Goal: Understand process/instructions: Learn about a topic

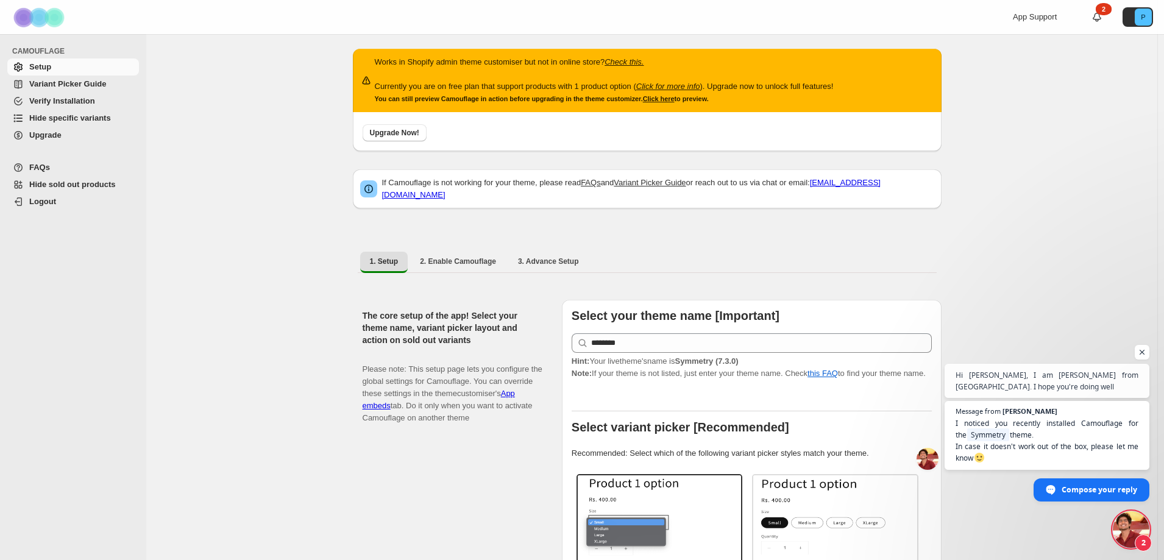
click at [1139, 352] on span "Open chat" at bounding box center [1142, 352] width 15 height 15
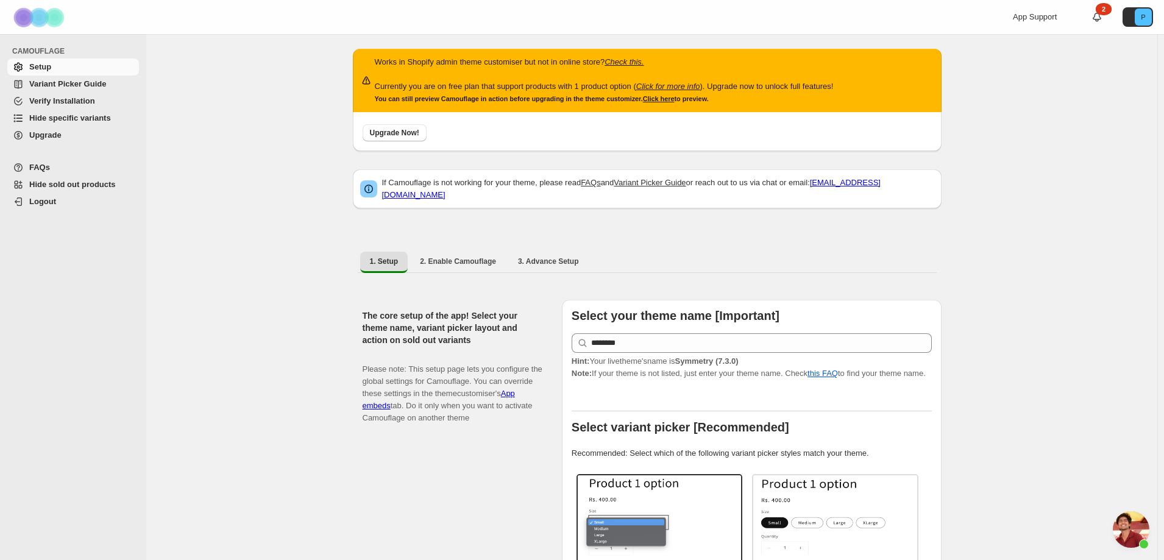
drag, startPoint x: 1045, startPoint y: 201, endPoint x: 1045, endPoint y: 185, distance: 15.8
drag, startPoint x: 1045, startPoint y: 185, endPoint x: 1048, endPoint y: 160, distance: 24.5
drag, startPoint x: 1048, startPoint y: 160, endPoint x: 1045, endPoint y: 140, distance: 20.3
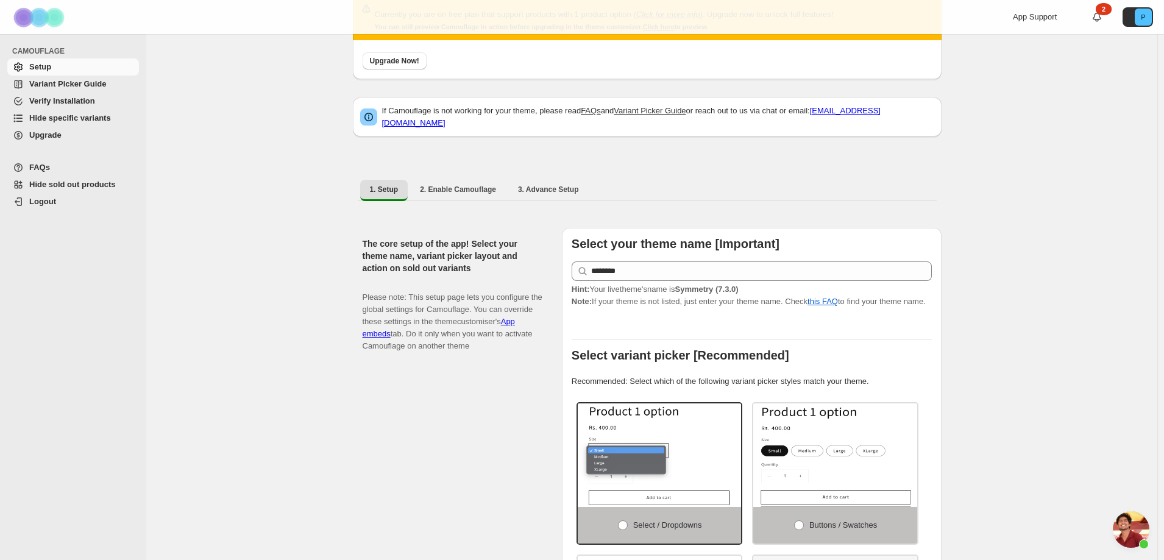
scroll to position [136, 0]
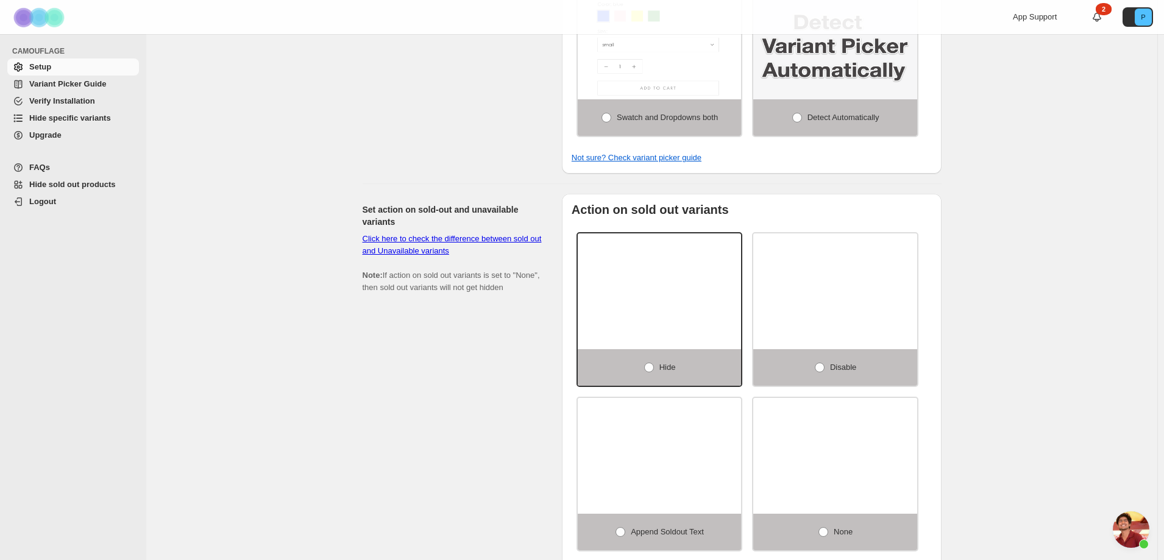
scroll to position [746, 0]
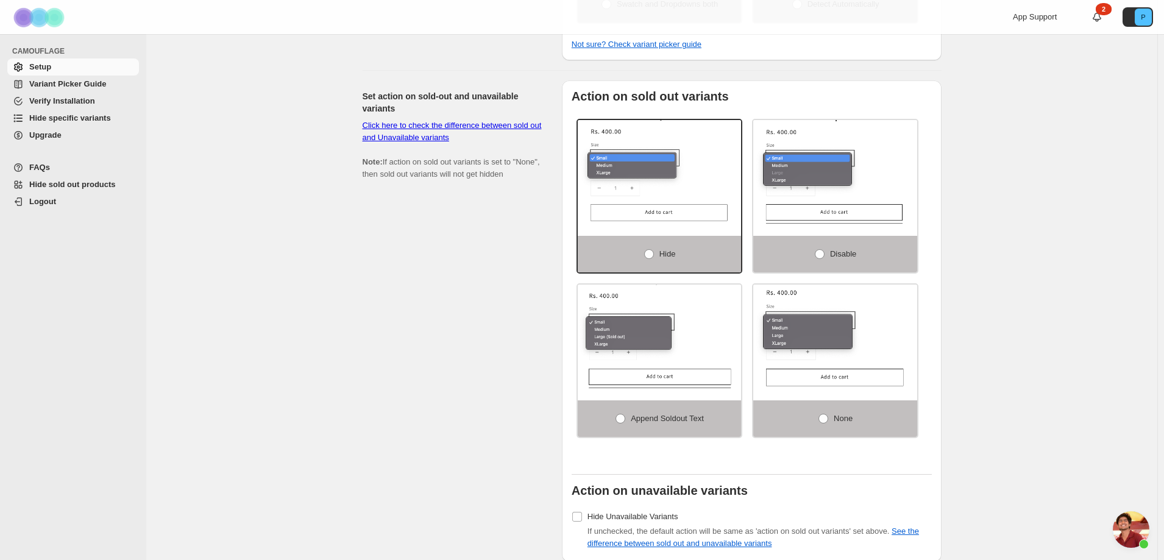
click at [421, 244] on div "Set action on sold-out and unavailable variants Click here to check the differe…" at bounding box center [458, 321] width 190 height 482
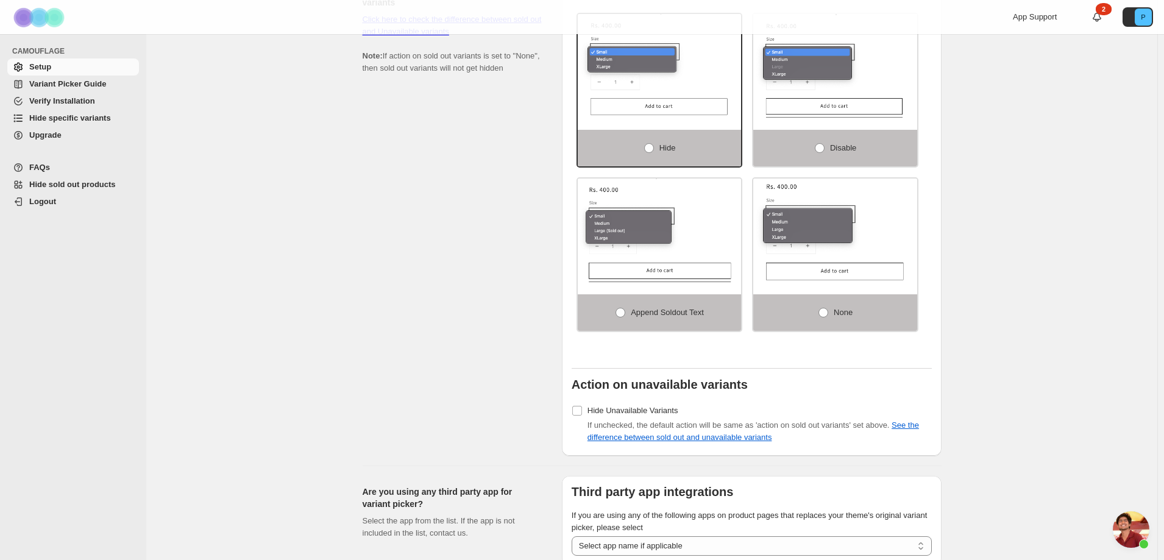
scroll to position [950, 0]
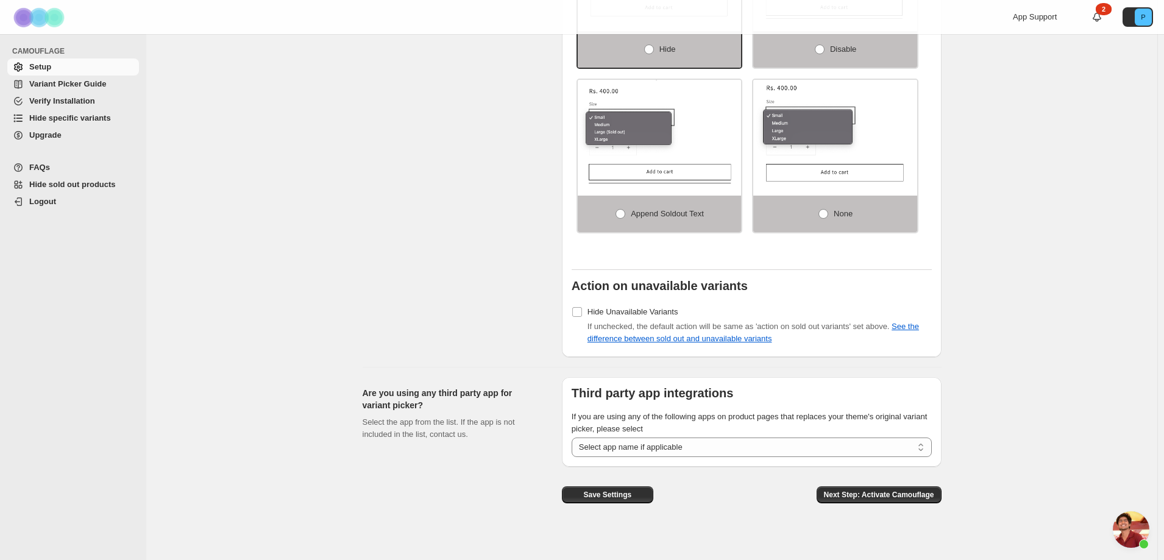
drag, startPoint x: 477, startPoint y: 258, endPoint x: 464, endPoint y: 260, distance: 12.9
click at [464, 260] on div "Set action on sold-out and unavailable variants Click here to check the differe…" at bounding box center [458, 117] width 190 height 482
click at [483, 260] on div "Set action on sold-out and unavailable variants Click here to check the differe…" at bounding box center [458, 117] width 190 height 482
drag, startPoint x: 1062, startPoint y: 311, endPoint x: 1050, endPoint y: 354, distance: 45.0
click at [709, 447] on select "**********" at bounding box center [752, 448] width 360 height 20
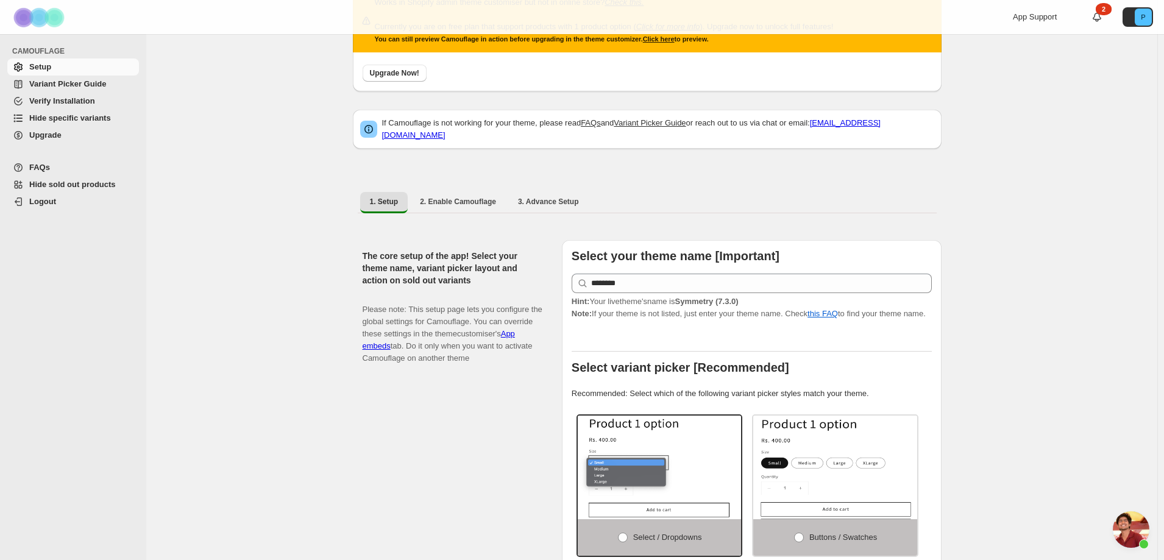
scroll to position [0, 0]
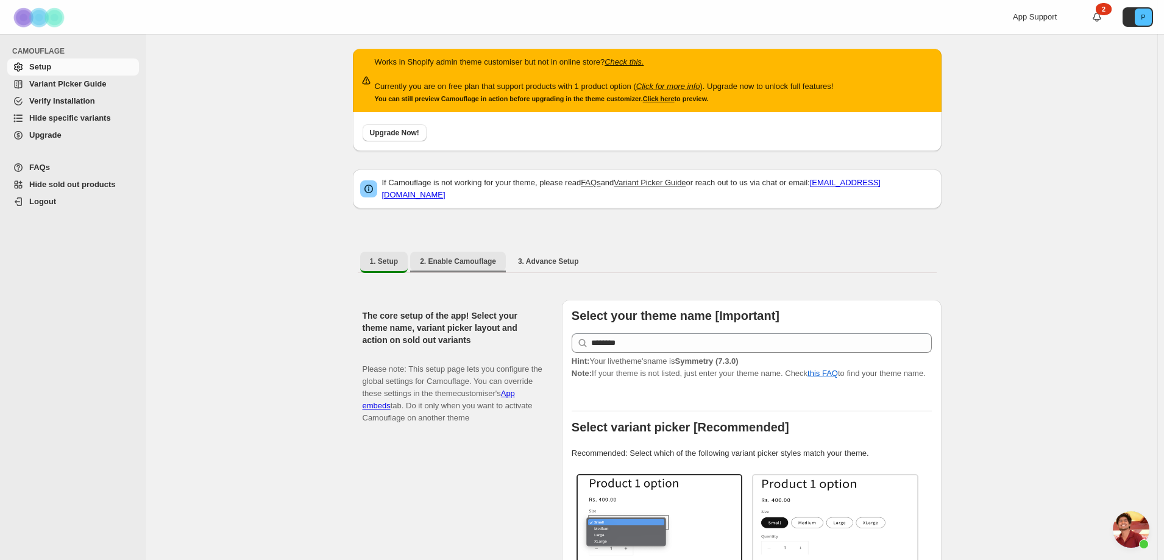
click at [477, 252] on button "2. Enable Camouflage" at bounding box center [458, 262] width 96 height 20
select select "**********"
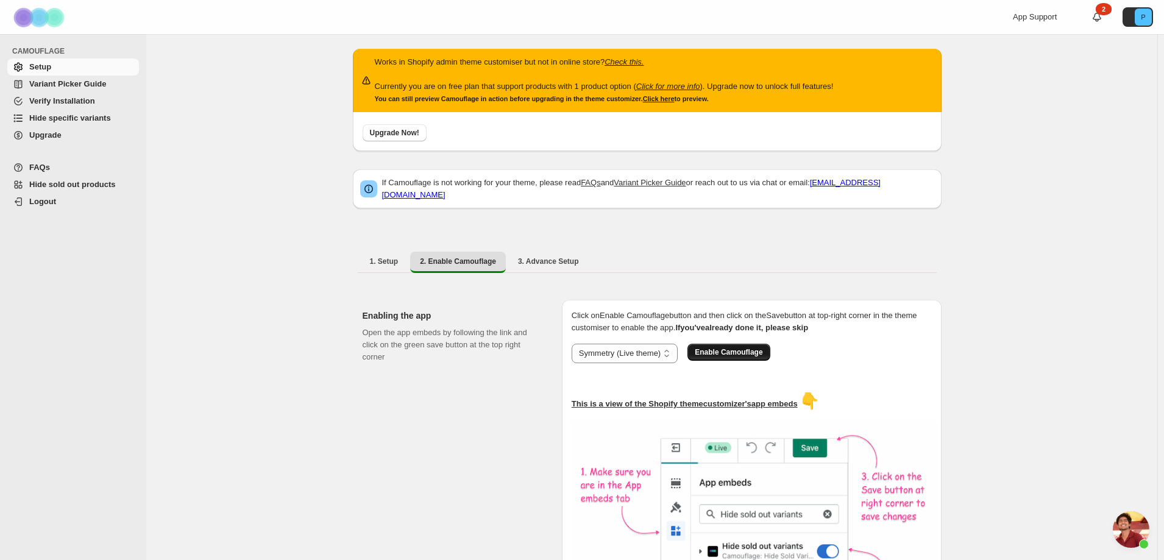
click at [736, 352] on button "Enable Camouflage" at bounding box center [729, 352] width 82 height 17
drag, startPoint x: 365, startPoint y: 385, endPoint x: 332, endPoint y: 410, distance: 42.2
drag, startPoint x: 332, startPoint y: 410, endPoint x: 458, endPoint y: 352, distance: 139.6
click at [332, 410] on div "**********" at bounding box center [651, 445] width 1011 height 822
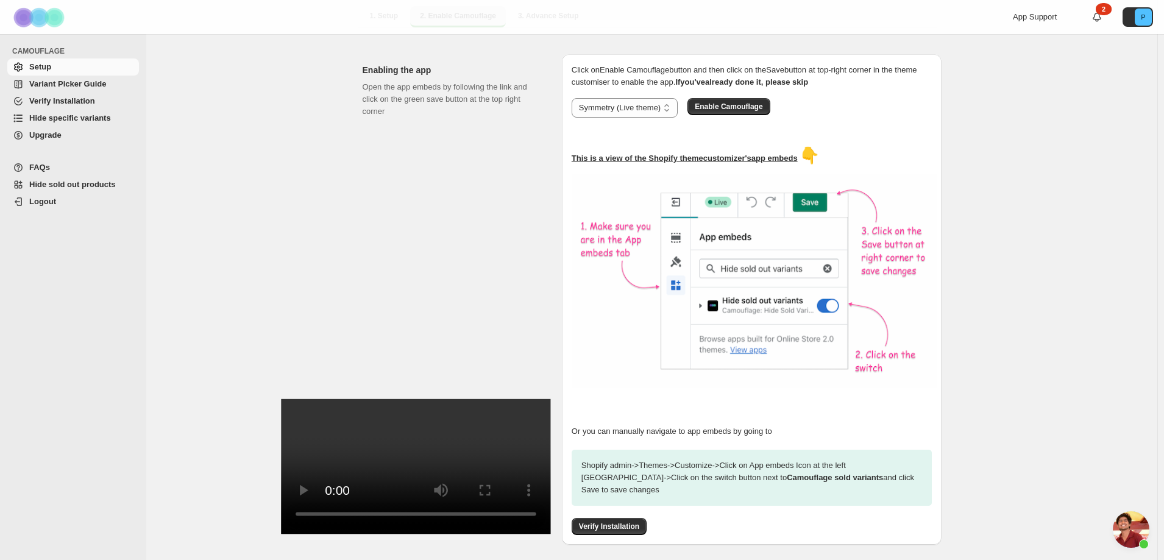
drag, startPoint x: 508, startPoint y: 318, endPoint x: 508, endPoint y: 329, distance: 11.0
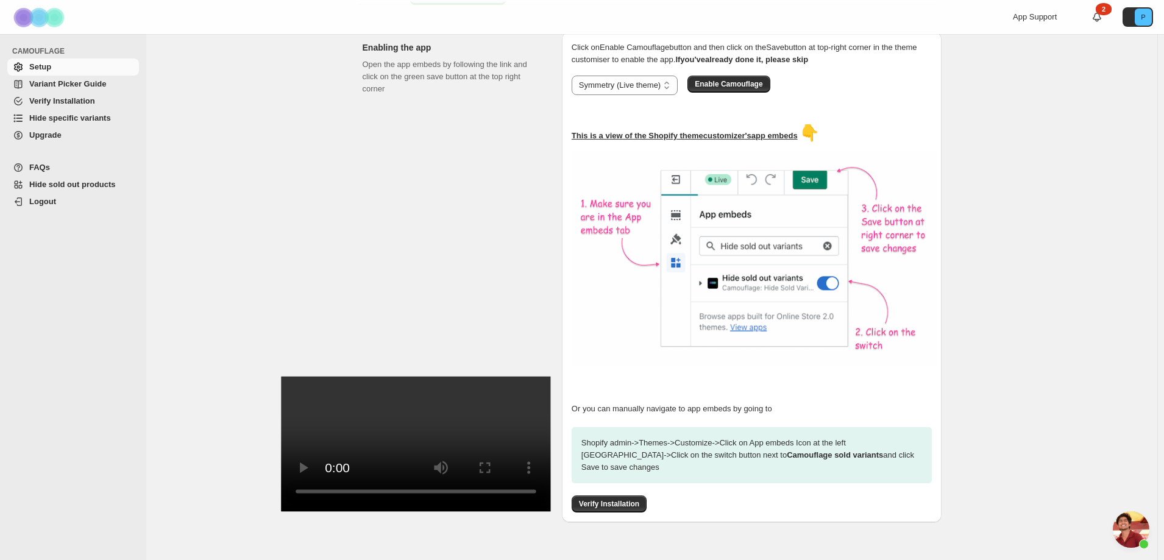
scroll to position [279, 0]
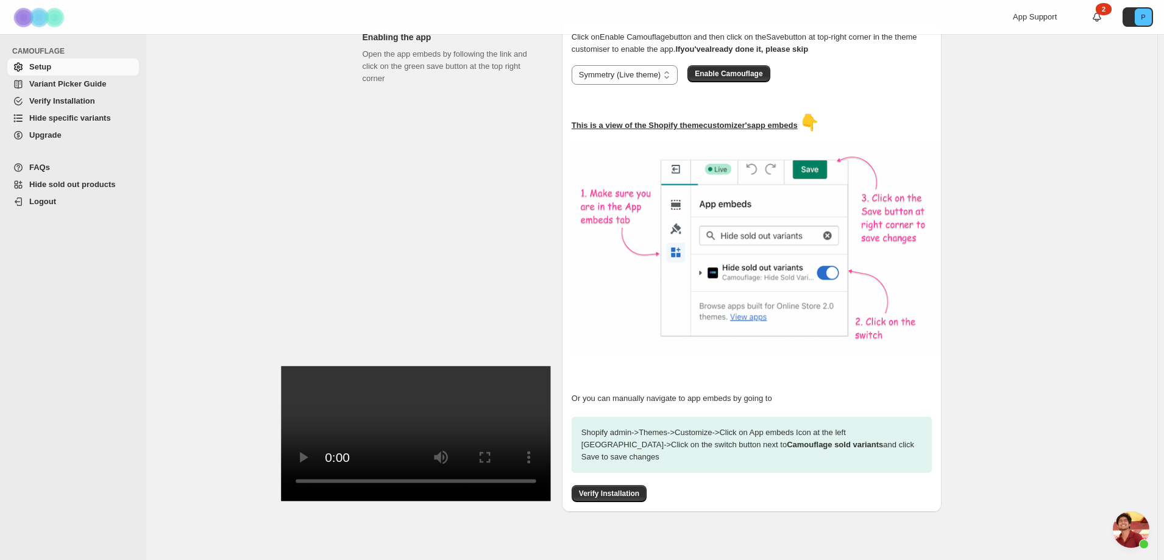
click at [787, 440] on strong "Camouflage sold variants" at bounding box center [835, 444] width 96 height 9
drag, startPoint x: 717, startPoint y: 436, endPoint x: 717, endPoint y: 446, distance: 9.1
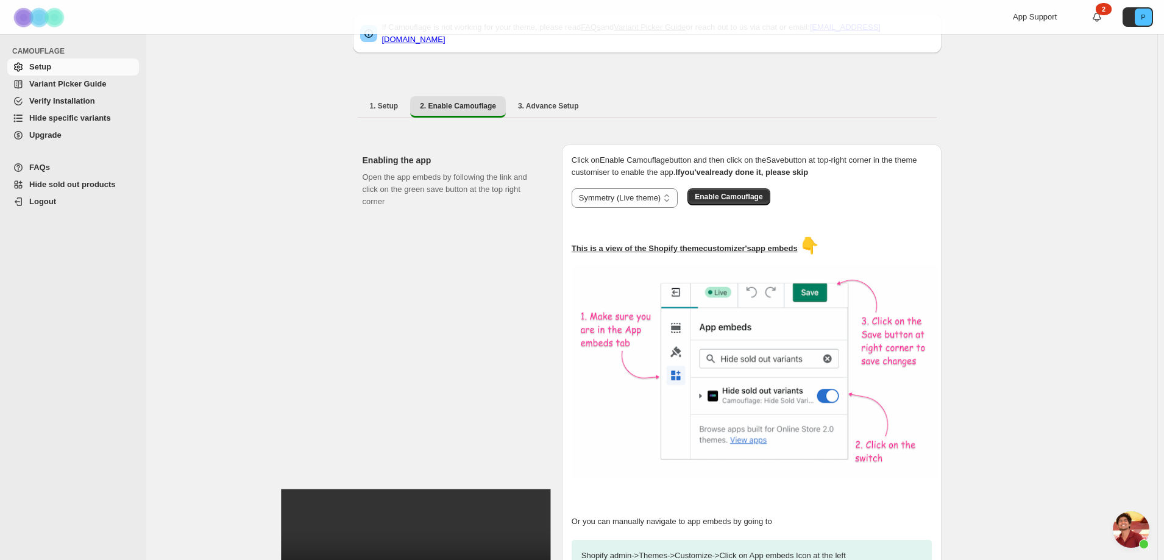
scroll to position [0, 0]
